Goal: Information Seeking & Learning: Check status

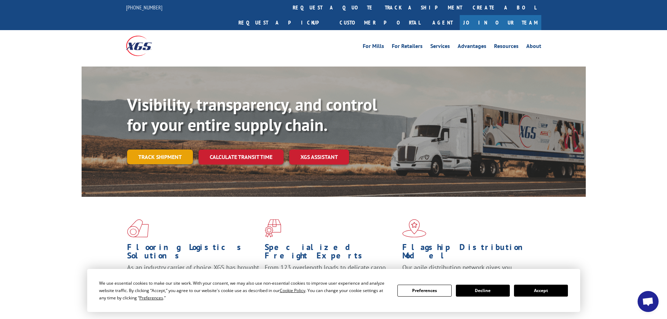
click at [176, 150] on link "Track shipment" at bounding box center [160, 157] width 66 height 15
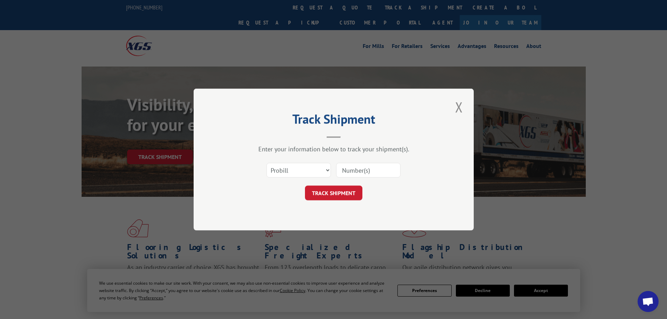
click at [353, 167] on input at bounding box center [368, 170] width 64 height 15
paste input "17224308"
click at [343, 170] on input "17224308" at bounding box center [368, 170] width 64 height 15
type input "17224308"
click at [325, 195] on button "TRACK SHIPMENT" at bounding box center [333, 193] width 57 height 15
